Goal: Find contact information: Obtain details needed to contact an individual or organization

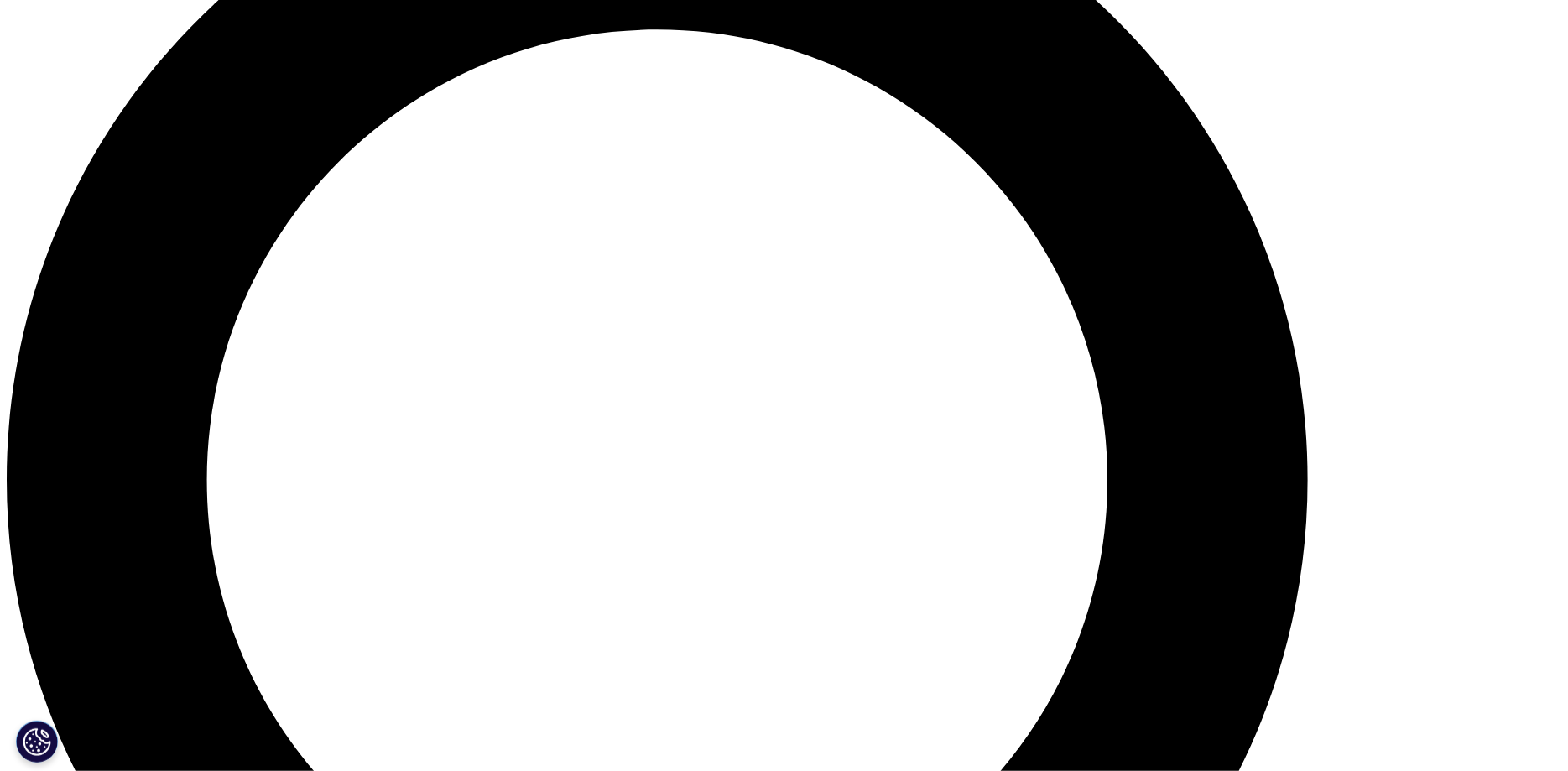
scroll to position [2029, 0]
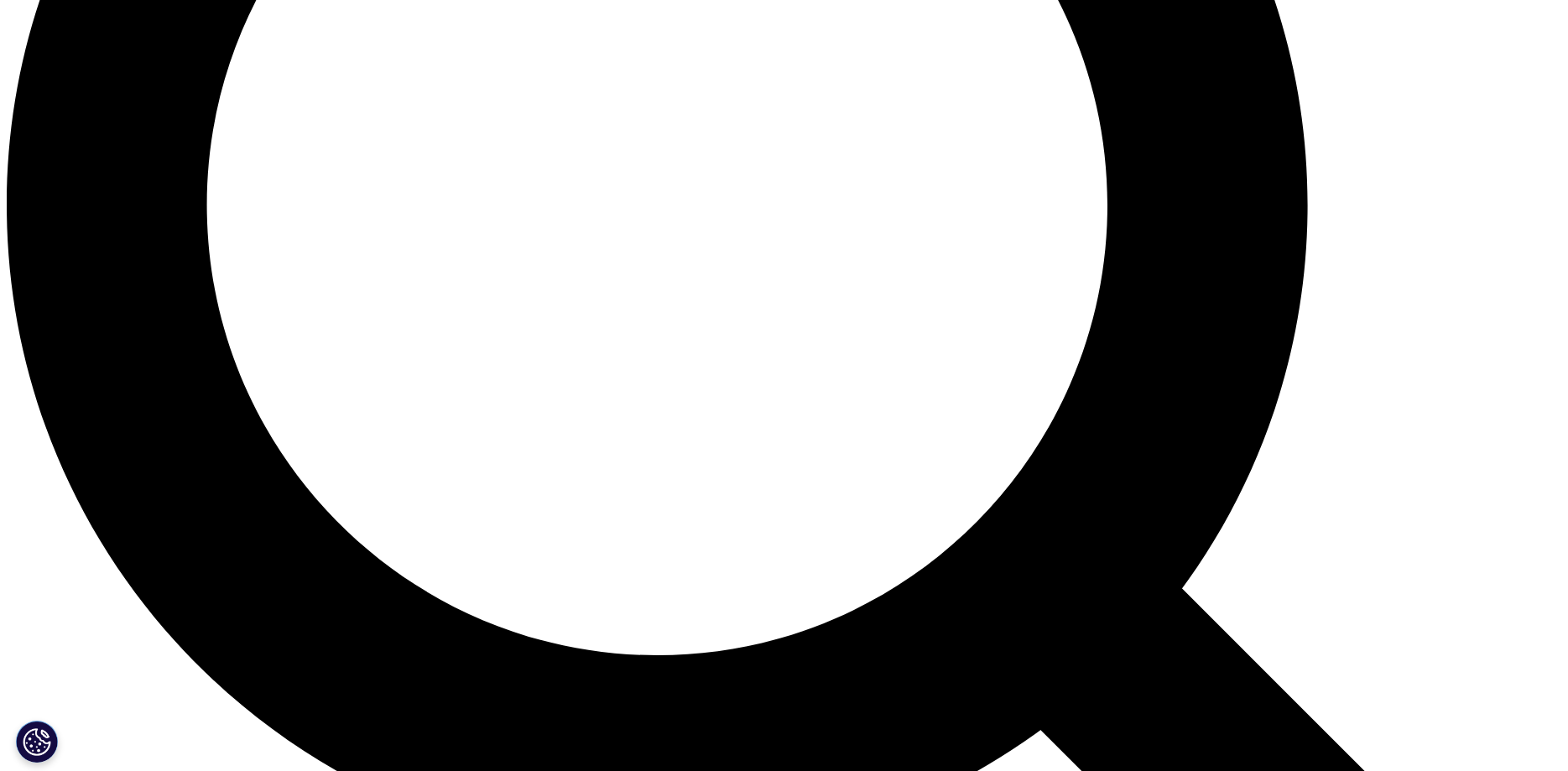
checkbox input "true"
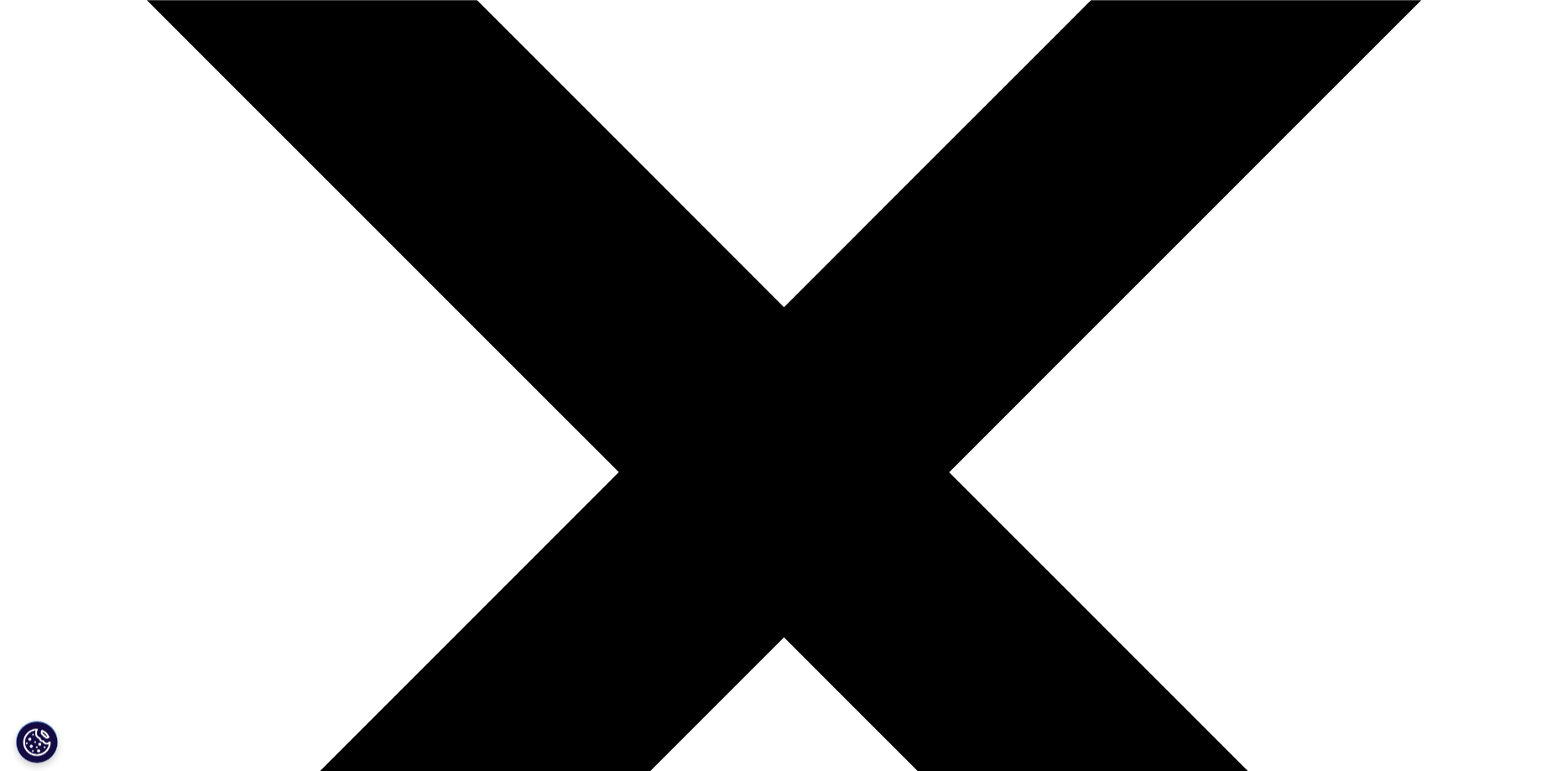
scroll to position [342, 0]
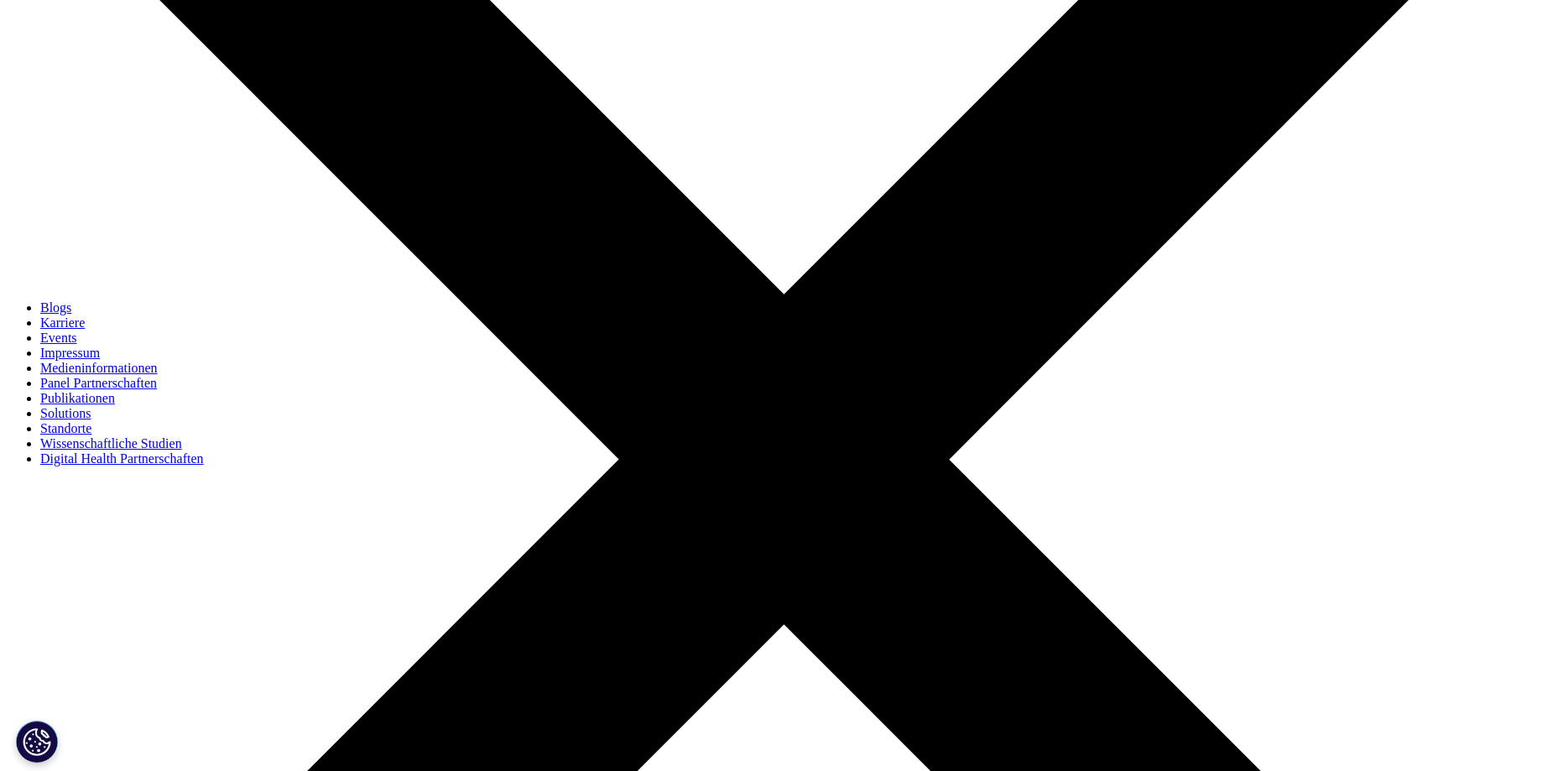
scroll to position [685, 0]
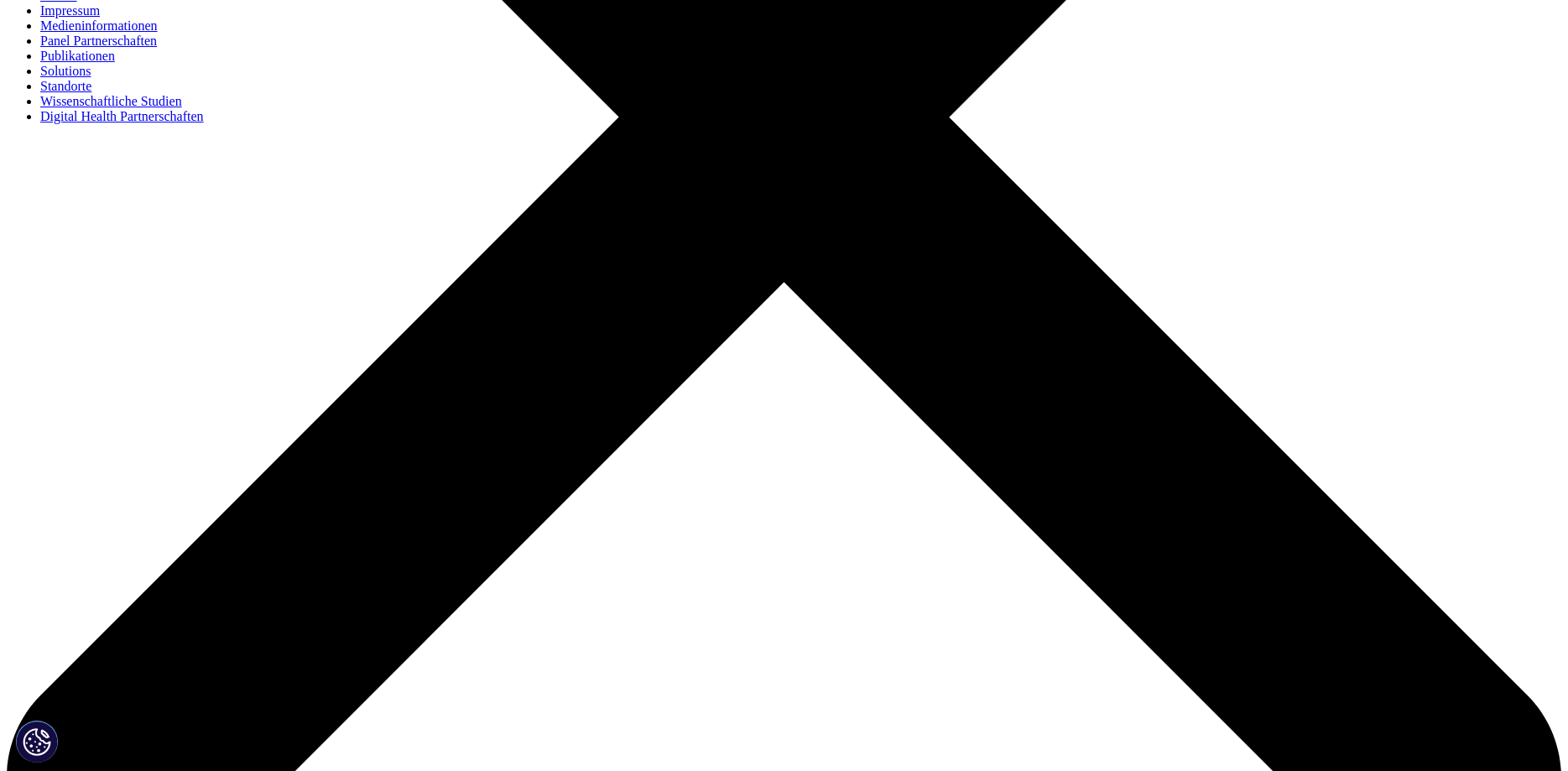
click at [92, 94] on link "Standorte" at bounding box center [65, 85] width 51 height 14
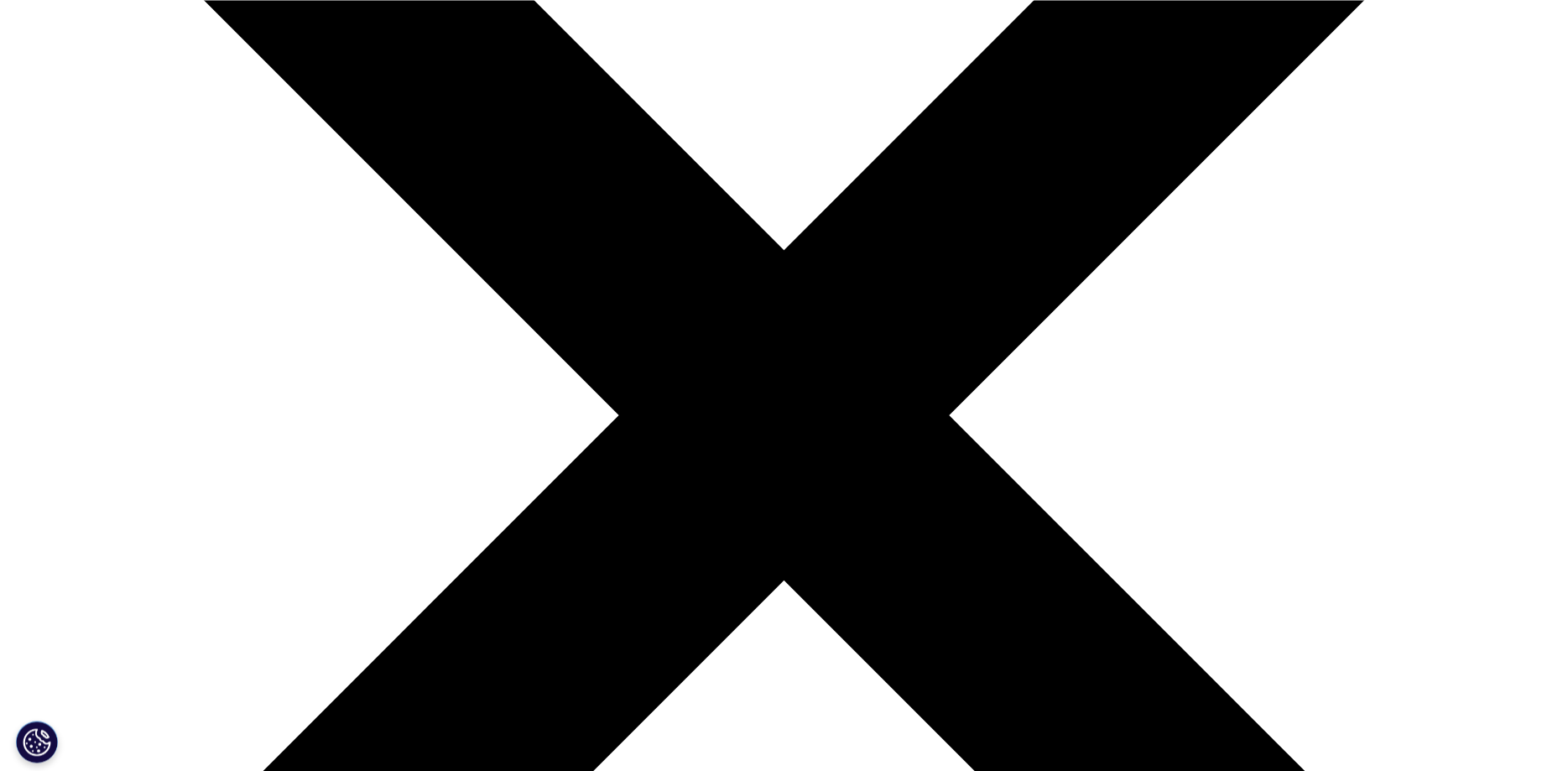
scroll to position [685, 0]
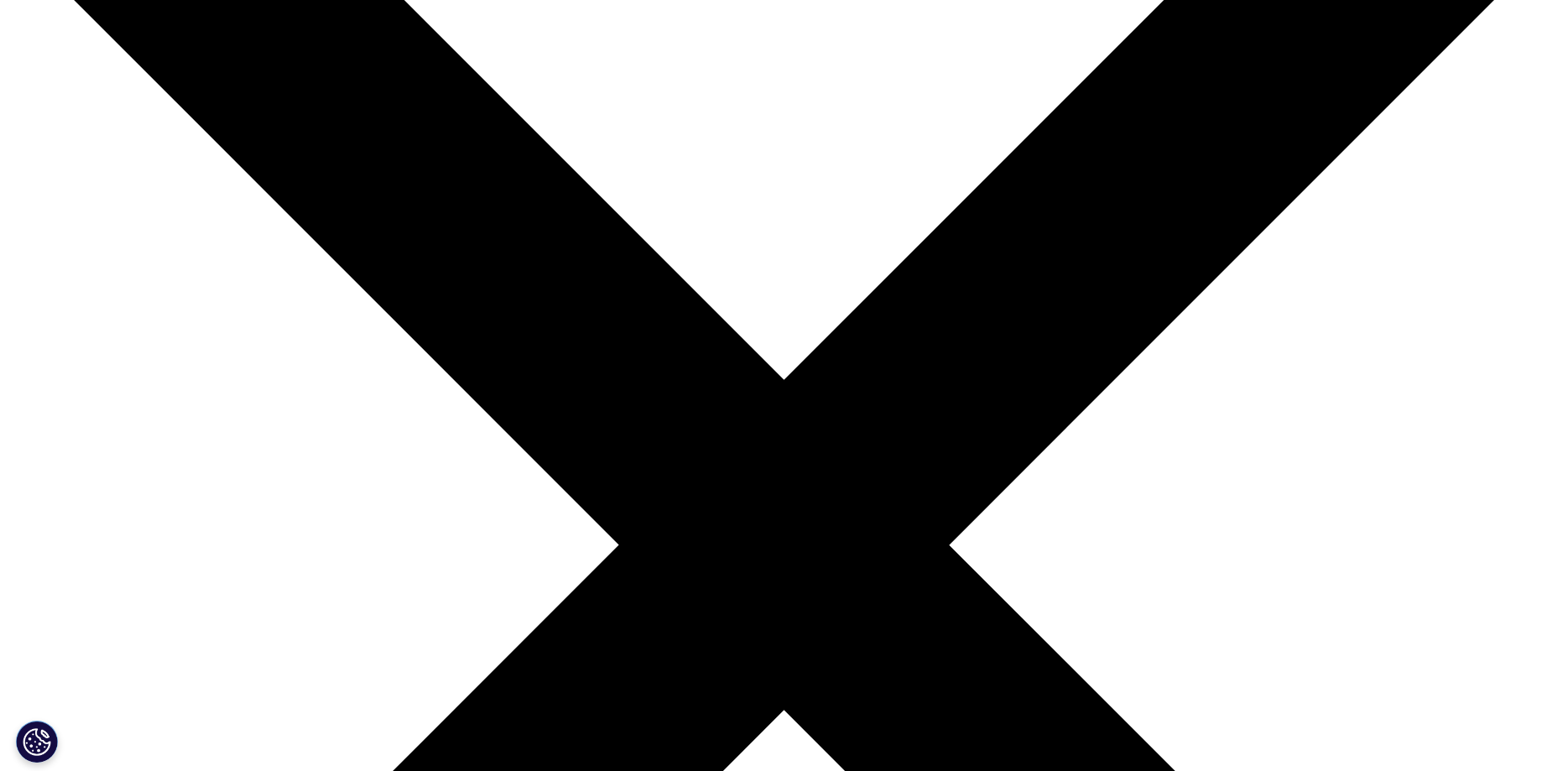
scroll to position [0, 0]
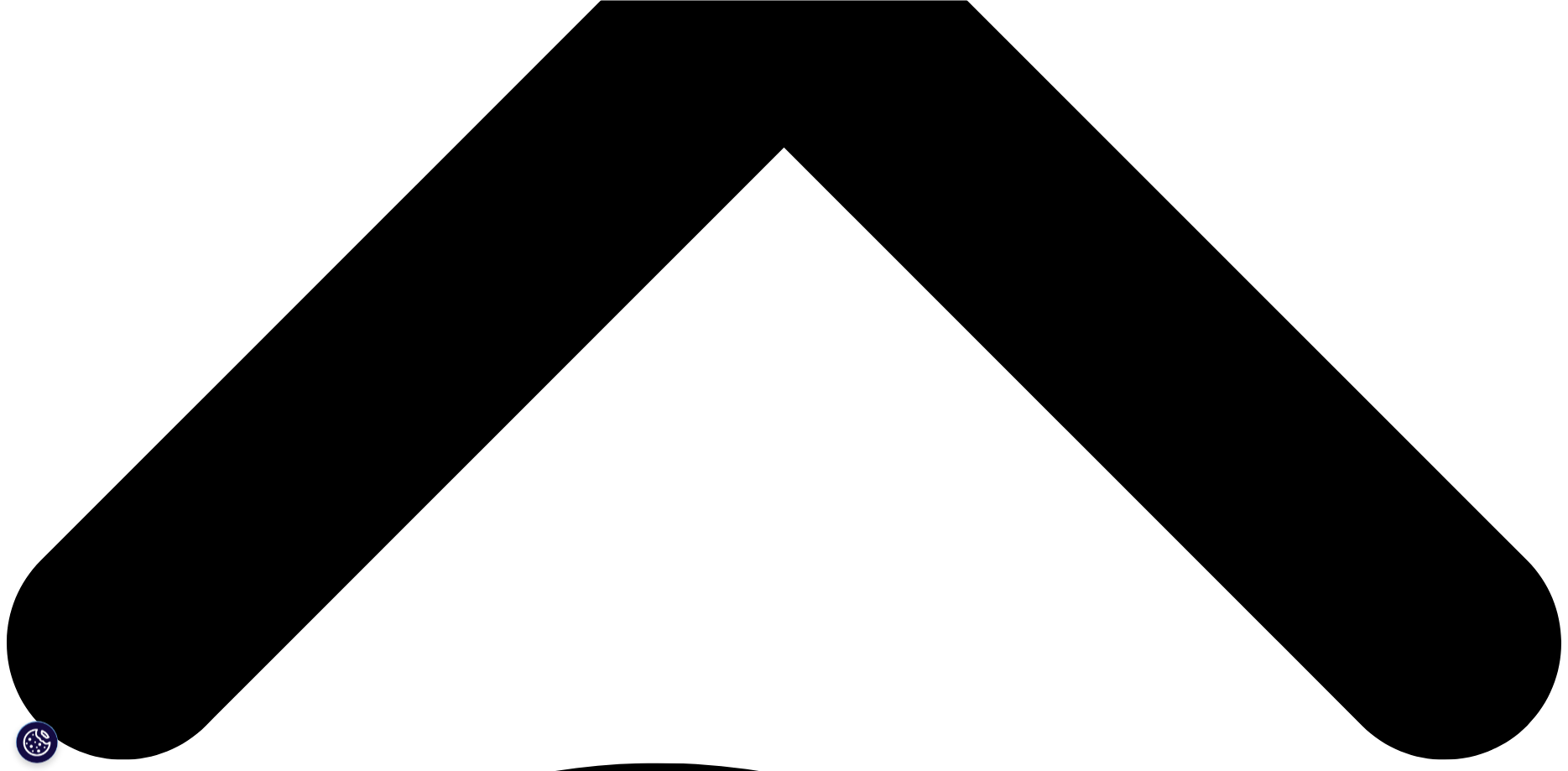
scroll to position [1027, 0]
